Goal: Transaction & Acquisition: Purchase product/service

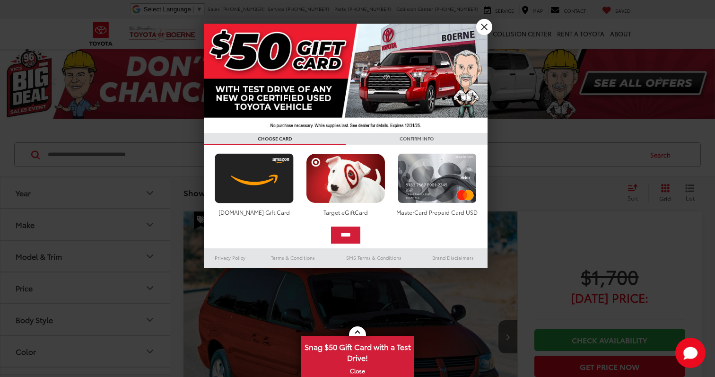
click at [484, 25] on link "X" at bounding box center [484, 27] width 16 height 16
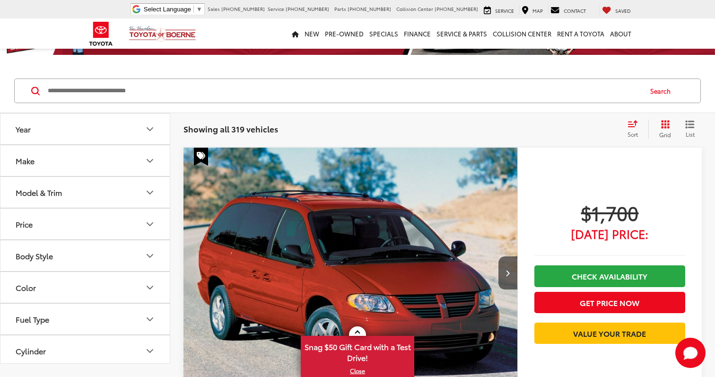
scroll to position [81, 0]
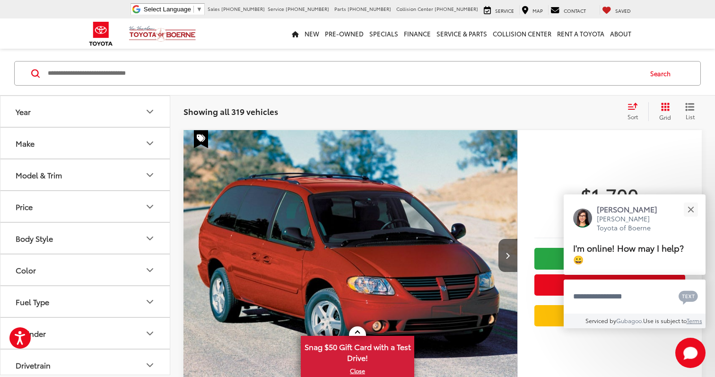
click at [125, 177] on button "Model & Trim" at bounding box center [85, 174] width 170 height 31
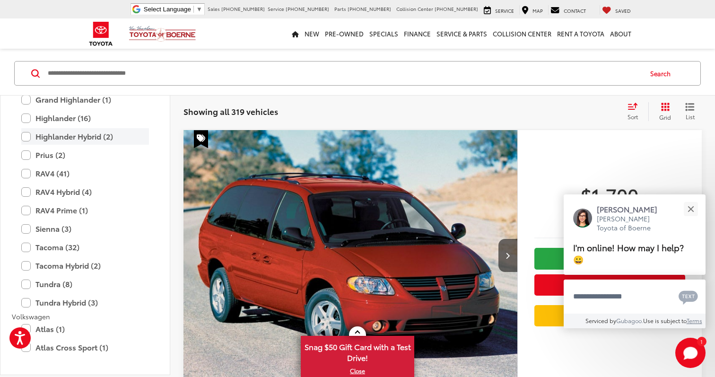
scroll to position [1910, 0]
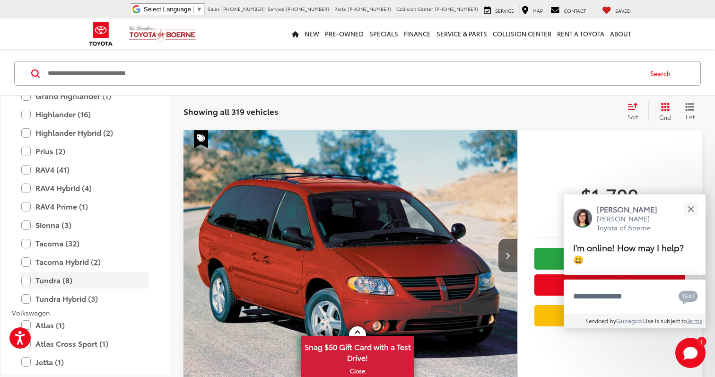
click at [61, 279] on label "Tundra (8)" at bounding box center [85, 280] width 128 height 17
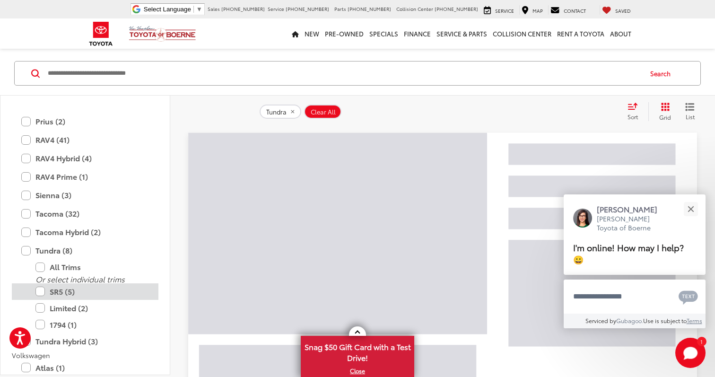
scroll to position [2000, 0]
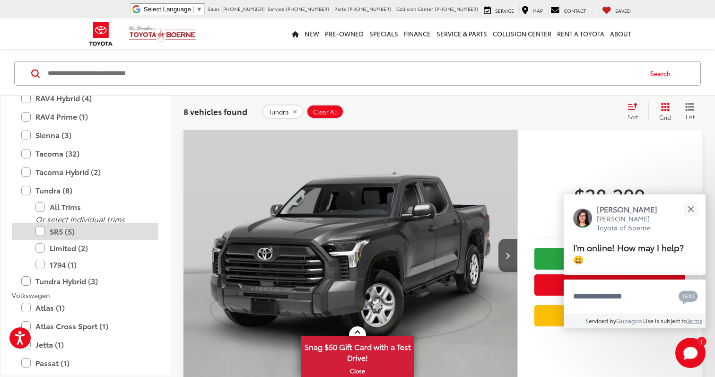
click at [43, 232] on label "SR5 (5)" at bounding box center [92, 231] width 114 height 17
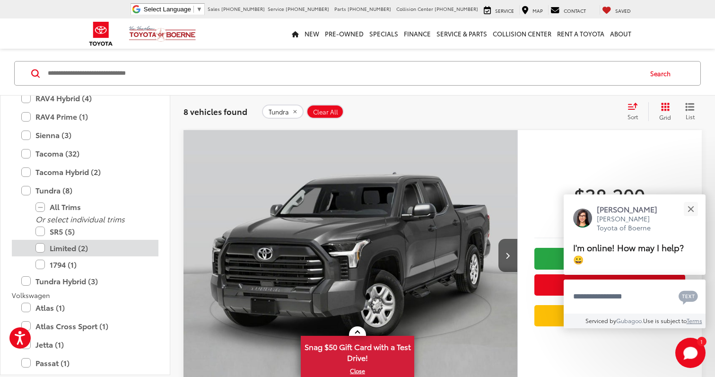
scroll to position [1981, 0]
click at [43, 249] on label "Limited (2)" at bounding box center [92, 248] width 114 height 17
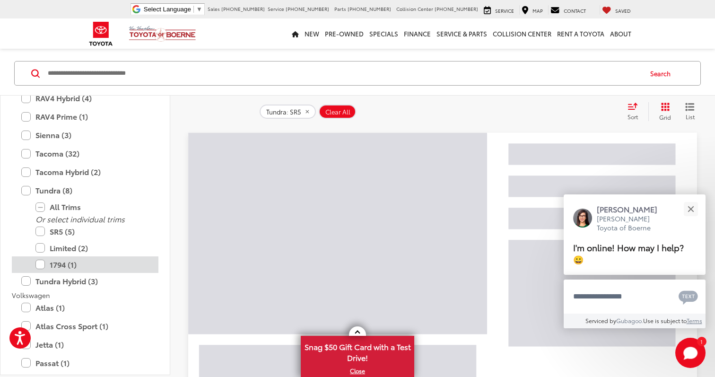
click at [42, 264] on label "1794 (1)" at bounding box center [92, 264] width 114 height 17
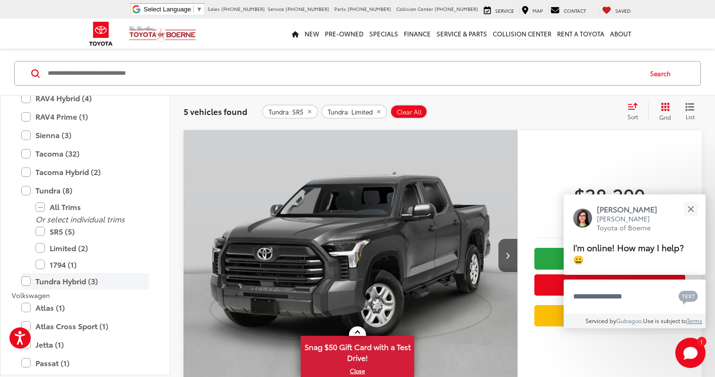
click at [37, 283] on label "Tundra Hybrid (3)" at bounding box center [85, 281] width 128 height 17
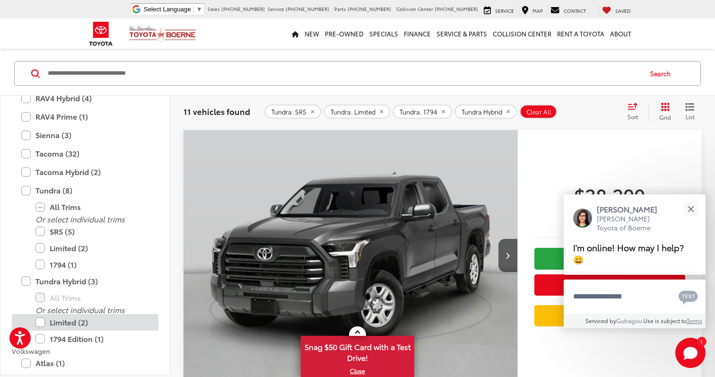
click at [44, 323] on label "Limited (2)" at bounding box center [92, 322] width 114 height 17
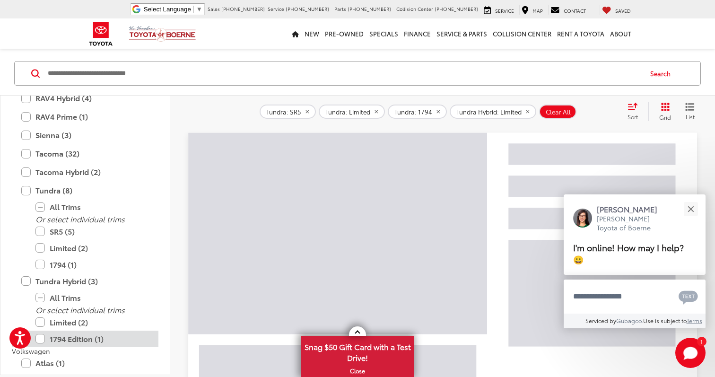
click at [43, 337] on label "1794 Edition (1)" at bounding box center [92, 339] width 114 height 17
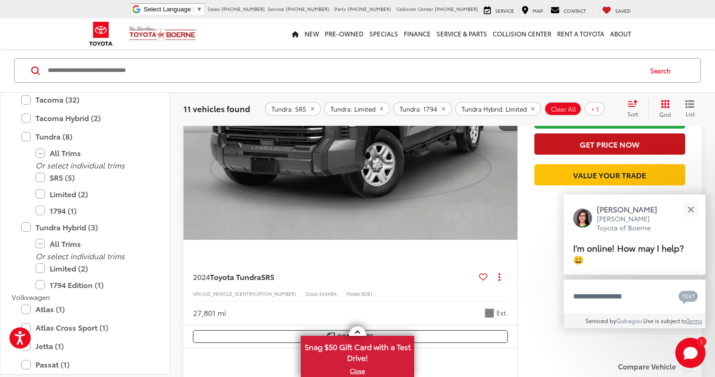
scroll to position [229, 0]
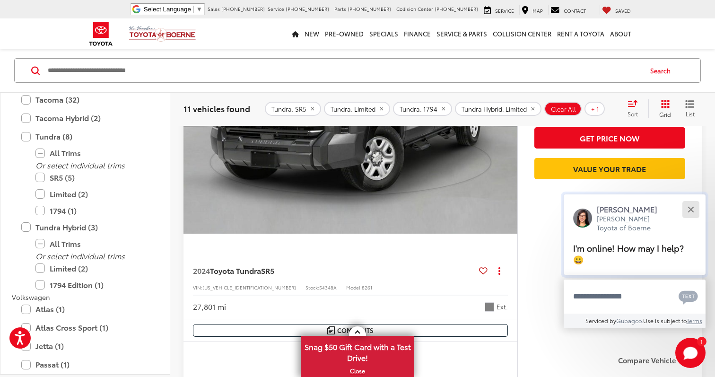
click at [692, 210] on button "Close" at bounding box center [691, 209] width 20 height 20
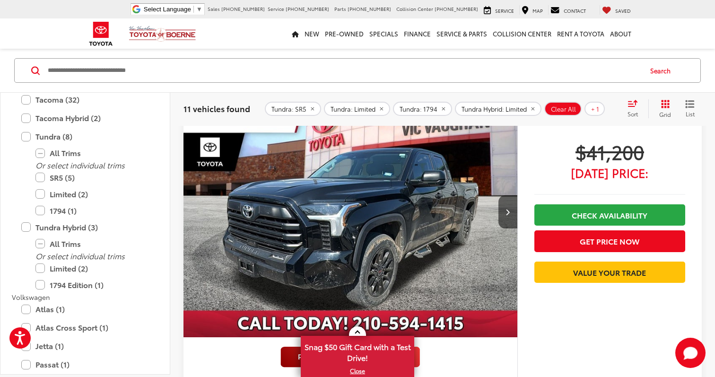
scroll to position [993, 0]
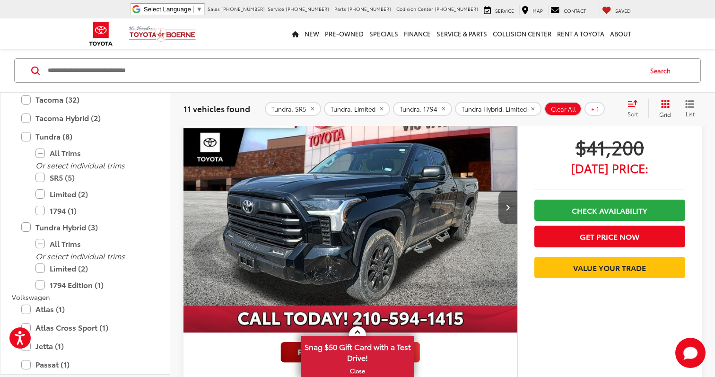
click at [505, 205] on button "Next image" at bounding box center [508, 207] width 19 height 33
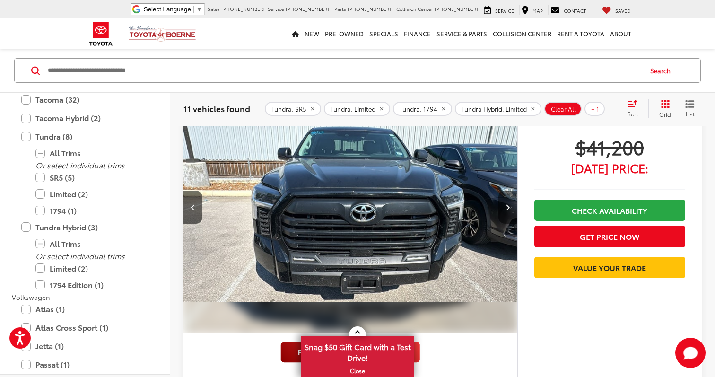
click at [505, 205] on button "Next image" at bounding box center [508, 207] width 19 height 33
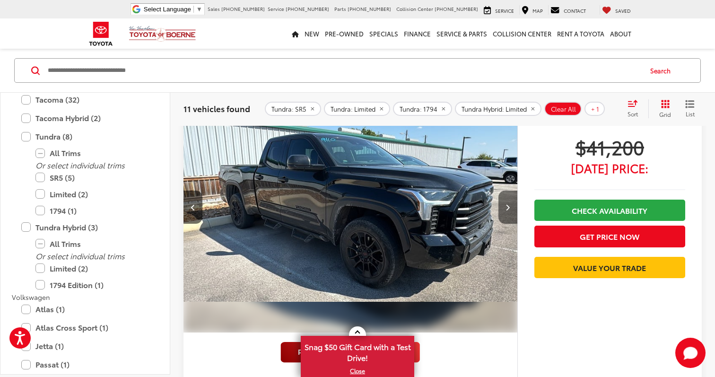
click at [505, 205] on button "Next image" at bounding box center [508, 207] width 19 height 33
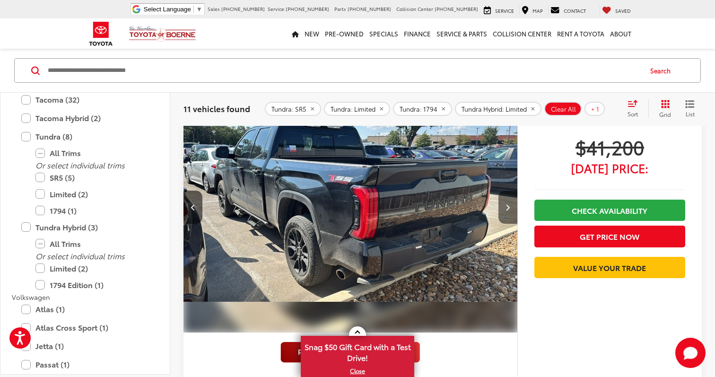
click at [505, 205] on button "Next image" at bounding box center [508, 207] width 19 height 33
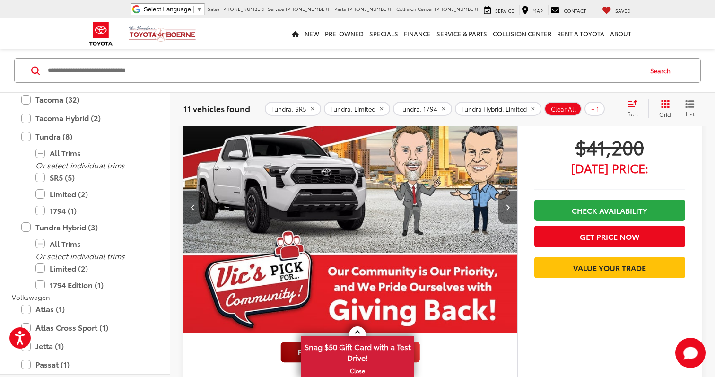
click at [505, 205] on button "Next image" at bounding box center [508, 207] width 19 height 33
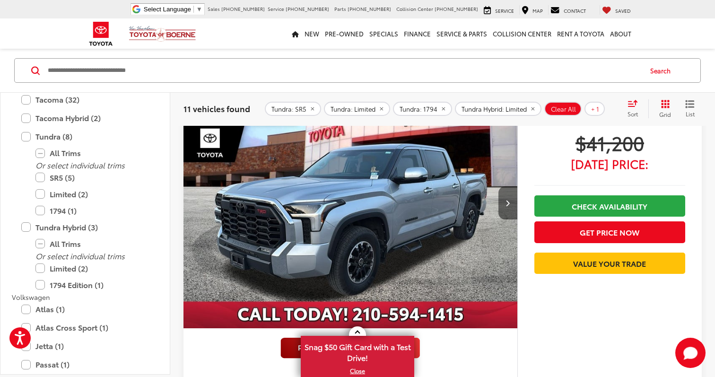
scroll to position [1439, 0]
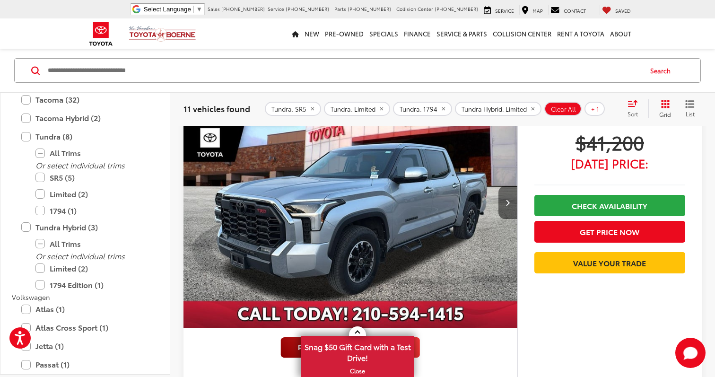
click at [506, 209] on button "Next image" at bounding box center [508, 202] width 19 height 33
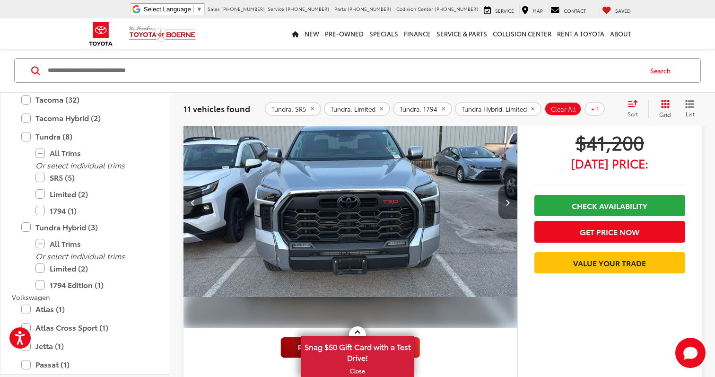
click at [506, 209] on button "Next image" at bounding box center [508, 202] width 19 height 33
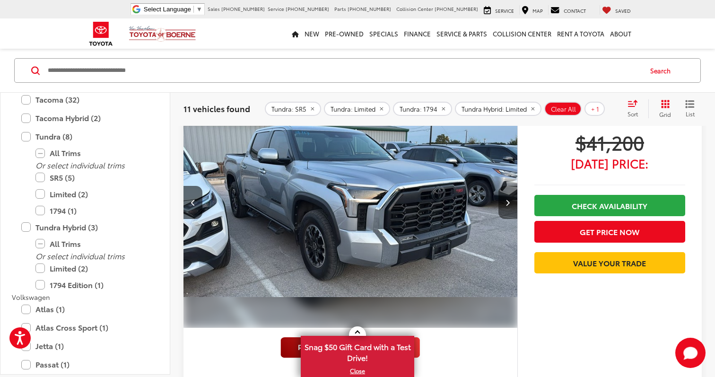
click at [506, 209] on button "Next image" at bounding box center [508, 202] width 19 height 33
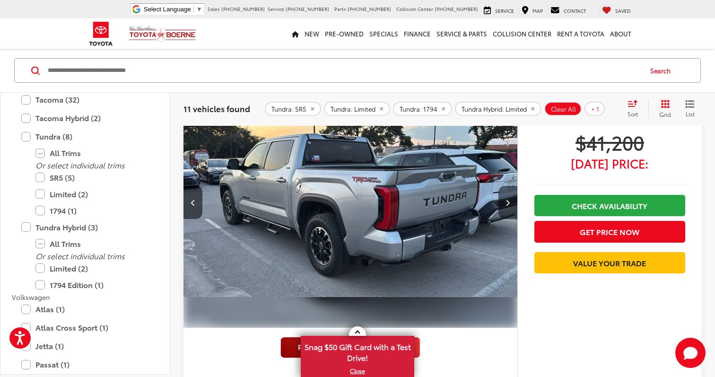
click at [506, 209] on button "Next image" at bounding box center [508, 202] width 19 height 33
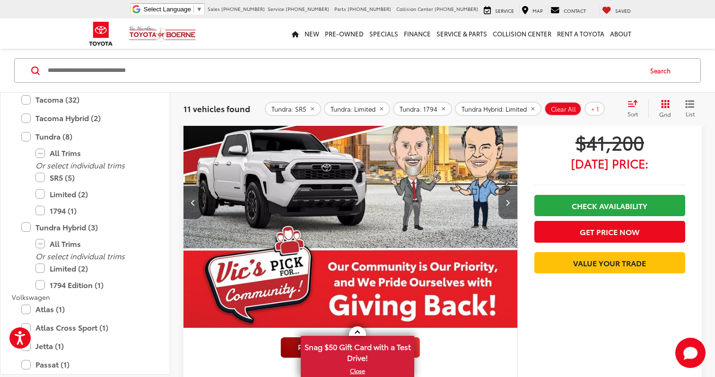
click at [506, 209] on button "Next image" at bounding box center [508, 202] width 19 height 33
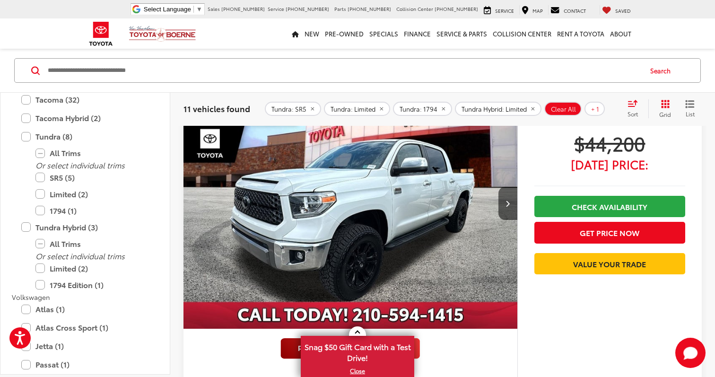
scroll to position [0, 0]
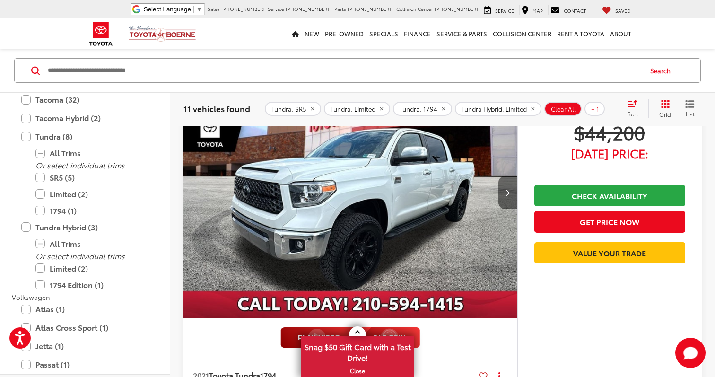
click at [515, 194] on button "Next image" at bounding box center [508, 192] width 19 height 33
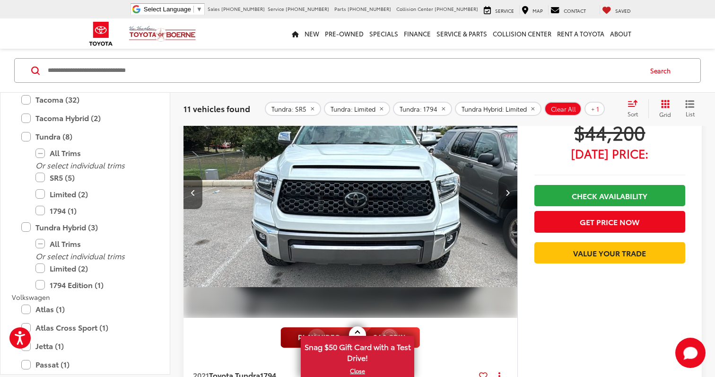
click at [515, 194] on button "Next image" at bounding box center [508, 192] width 19 height 33
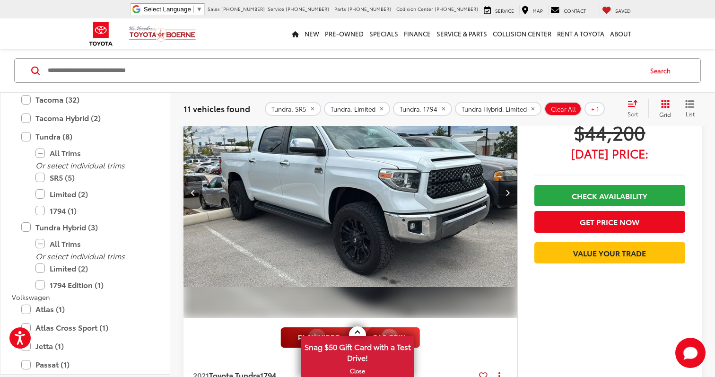
click at [515, 194] on button "Next image" at bounding box center [508, 192] width 19 height 33
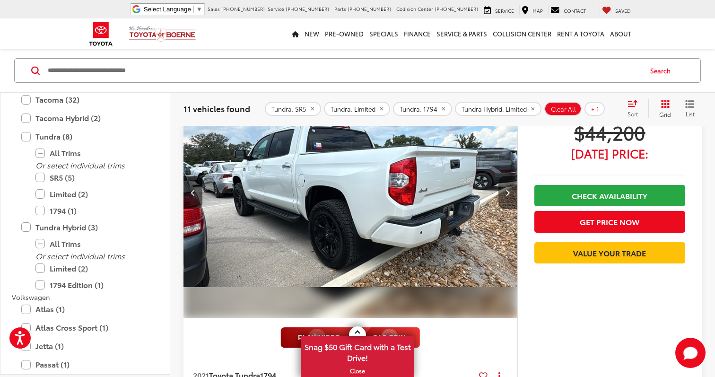
click at [515, 194] on button "Next image" at bounding box center [508, 192] width 19 height 33
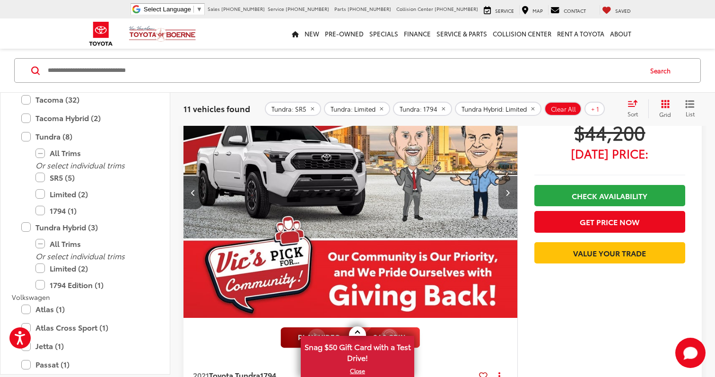
click at [515, 194] on button "Next image" at bounding box center [508, 192] width 19 height 33
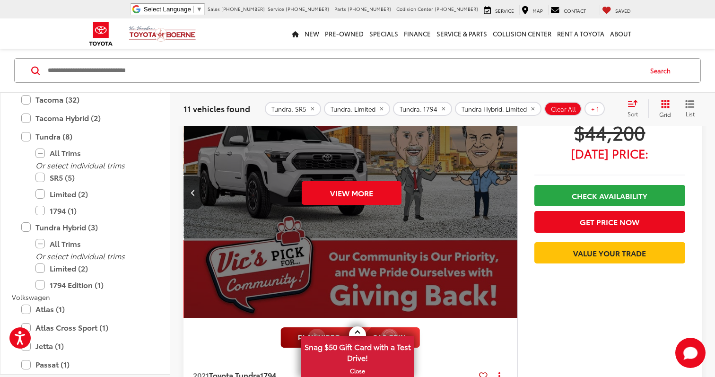
scroll to position [0, 1677]
click at [515, 194] on div "View More" at bounding box center [350, 193] width 335 height 252
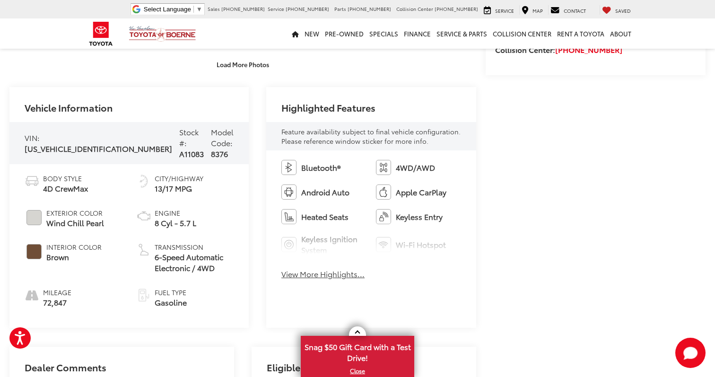
scroll to position [333, 0]
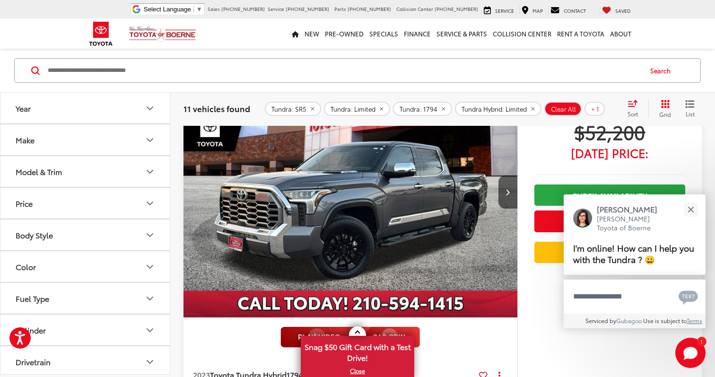
scroll to position [4013, 0]
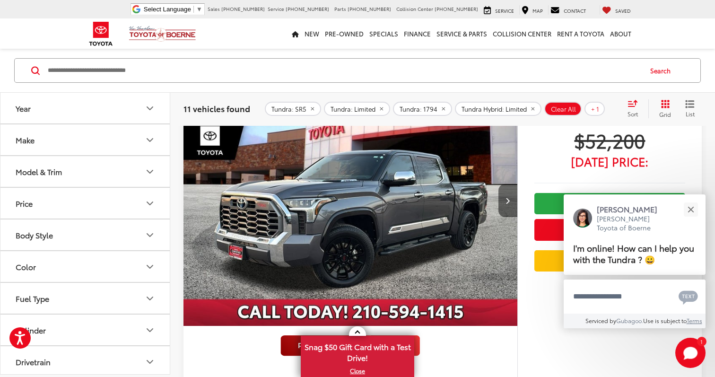
click at [507, 203] on button "Next image" at bounding box center [508, 200] width 19 height 33
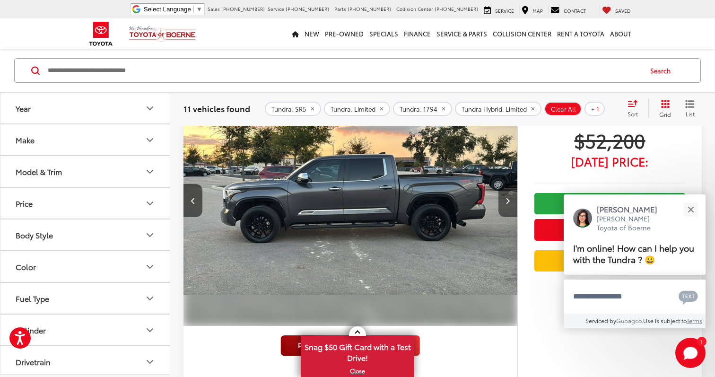
click at [507, 203] on button "Next image" at bounding box center [508, 200] width 19 height 33
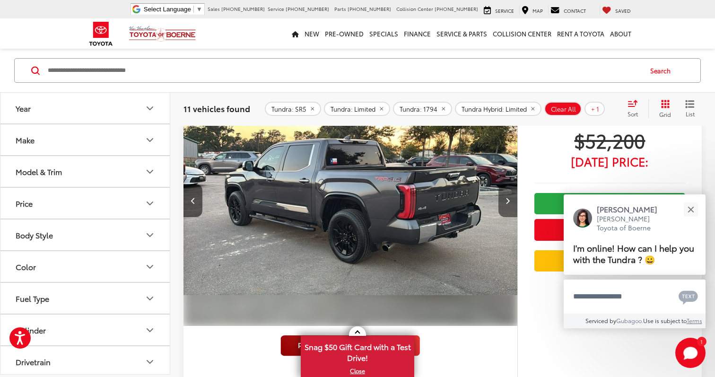
click at [507, 203] on button "Next image" at bounding box center [508, 200] width 19 height 33
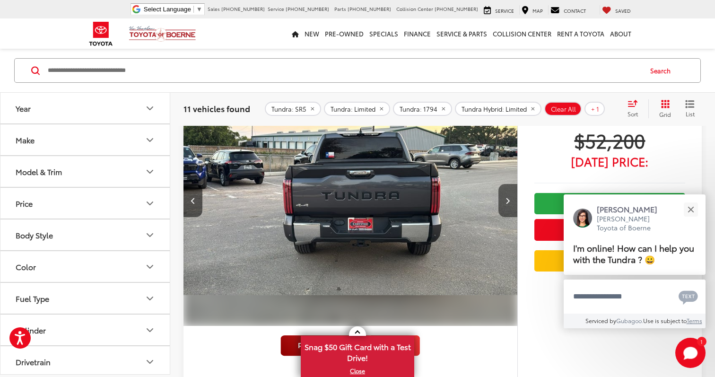
click at [507, 203] on button "Next image" at bounding box center [508, 200] width 19 height 33
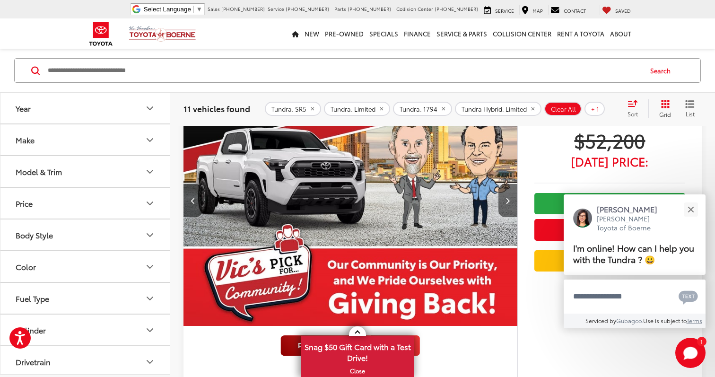
click at [507, 203] on button "Next image" at bounding box center [508, 200] width 19 height 33
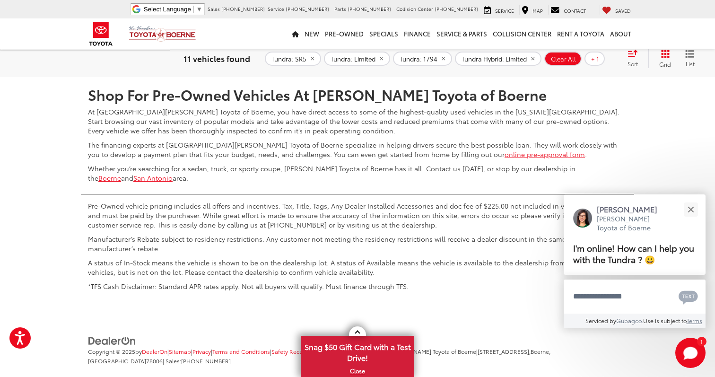
scroll to position [4892, 0]
